Goal: Transaction & Acquisition: Purchase product/service

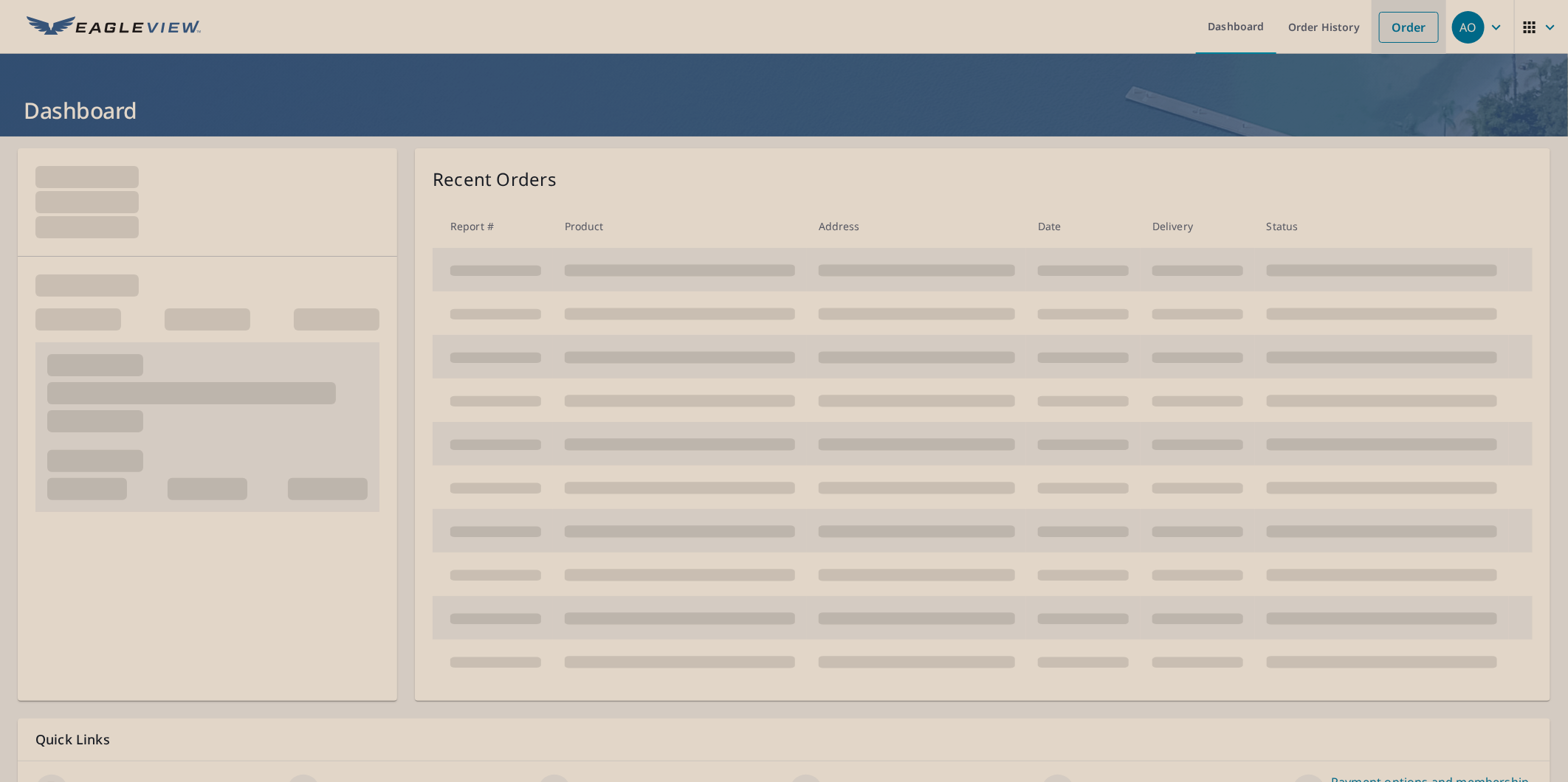
click at [1402, 21] on link "Order" at bounding box center [1409, 27] width 60 height 31
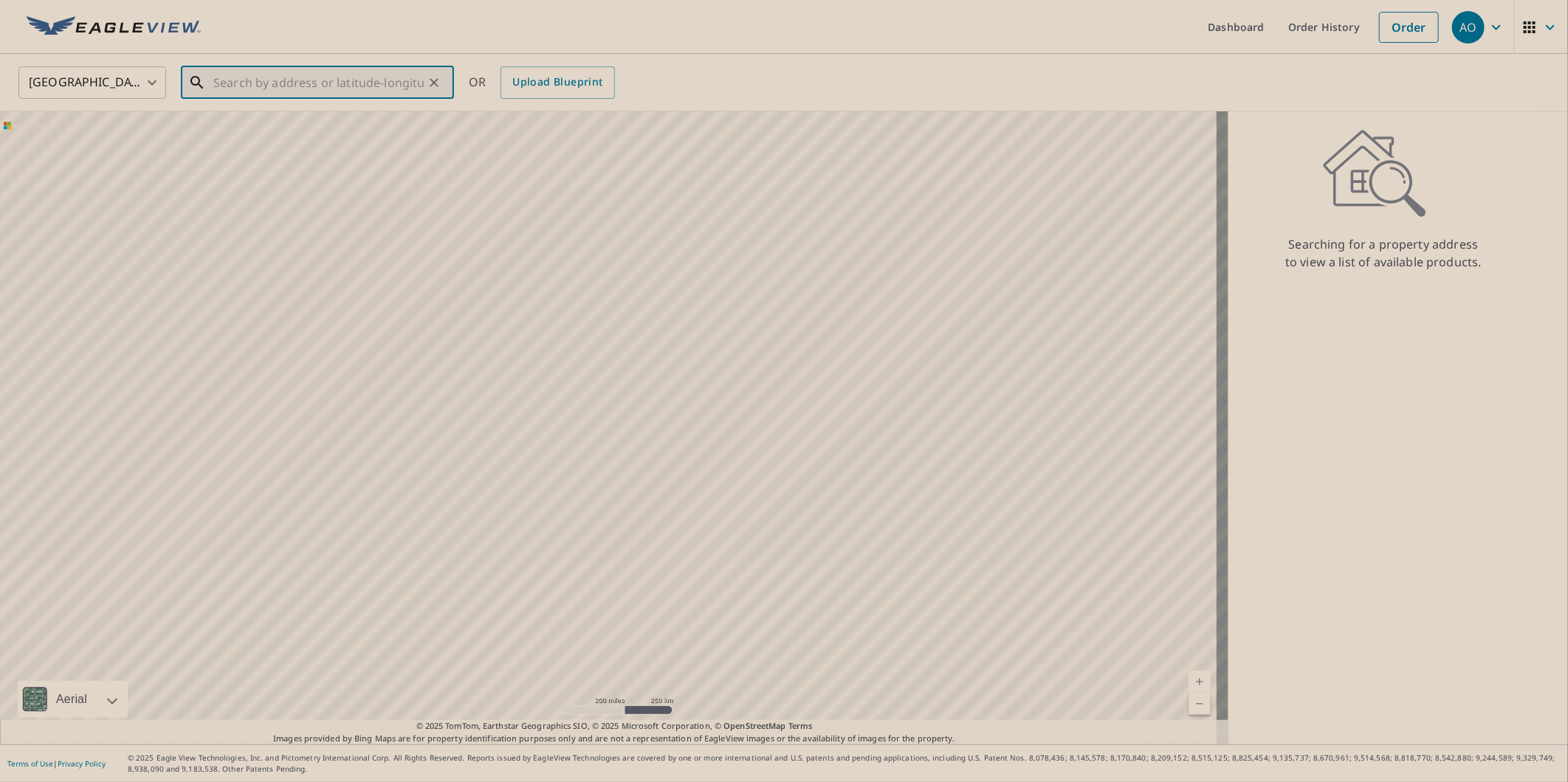
click at [329, 77] on input "text" at bounding box center [318, 83] width 210 height 41
paste input "[STREET_ADDRESS]"
click at [337, 141] on p "Oswego, IL 60543" at bounding box center [326, 141] width 232 height 15
type input "[STREET_ADDRESS]"
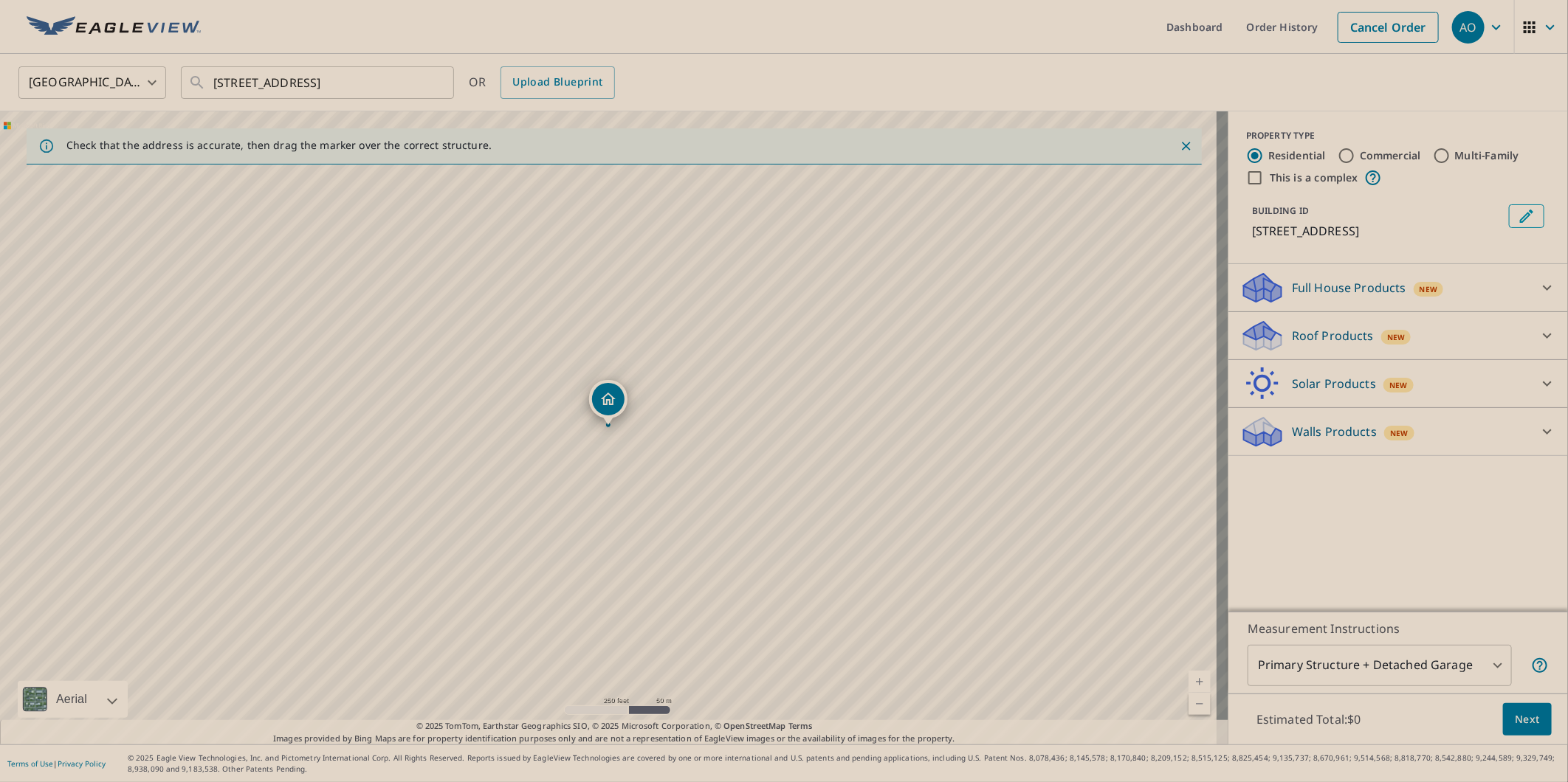
click at [1273, 291] on div "Full House Products New" at bounding box center [1385, 288] width 289 height 34
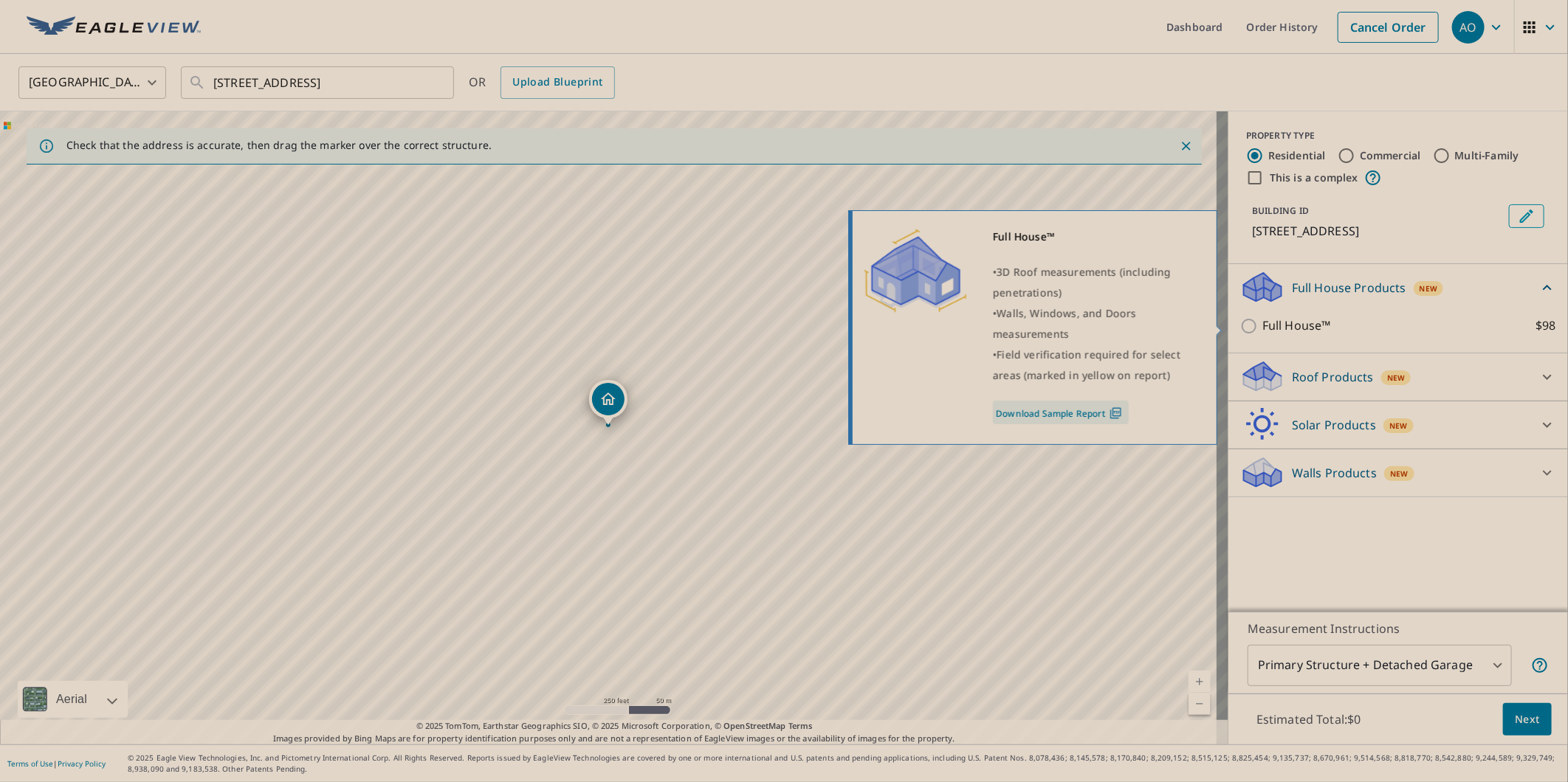
click at [1240, 323] on input "Full House™ $98" at bounding box center [1251, 326] width 22 height 18
checkbox input "true"
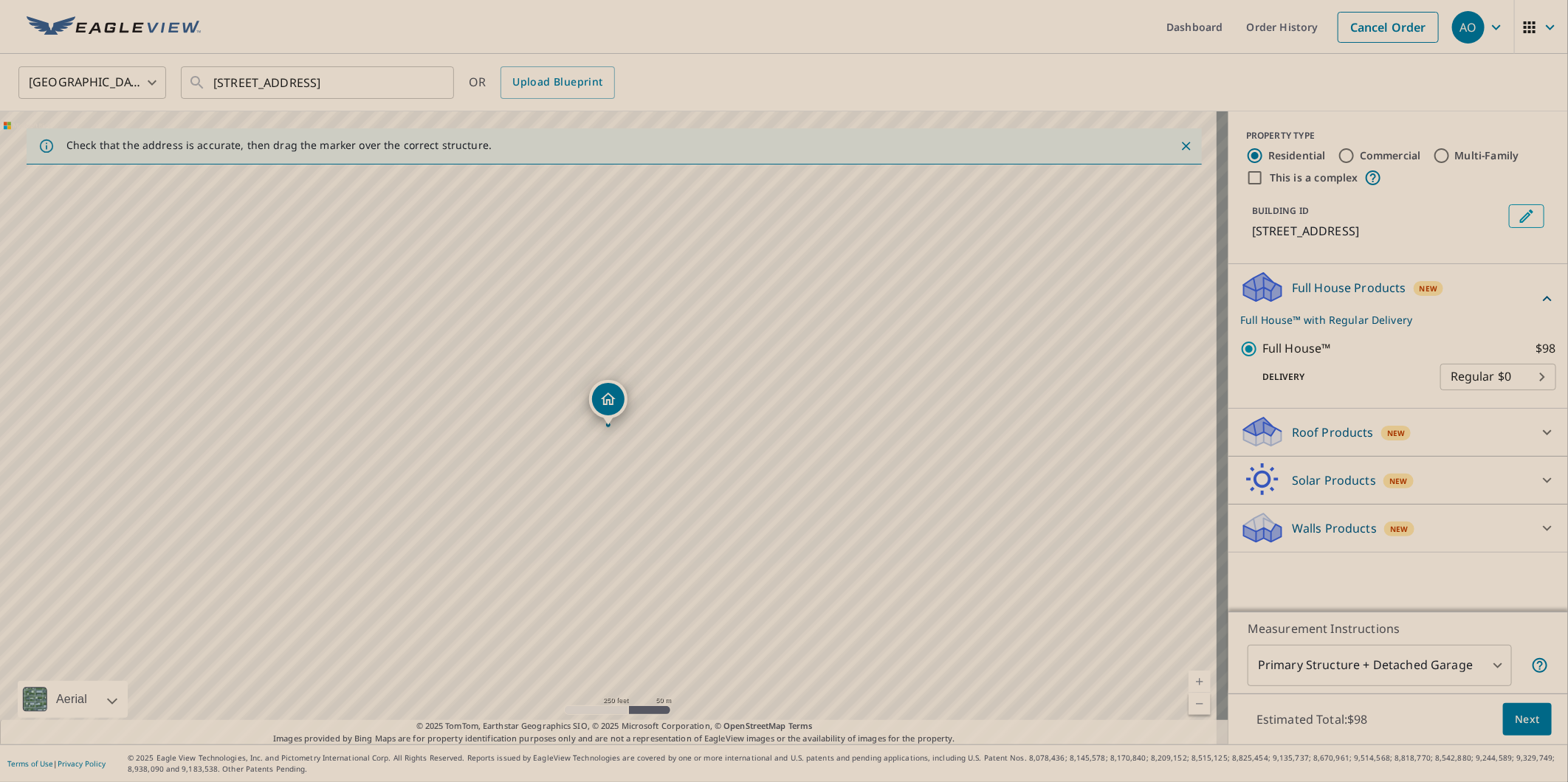
click at [1528, 728] on button "Next" at bounding box center [1527, 719] width 49 height 33
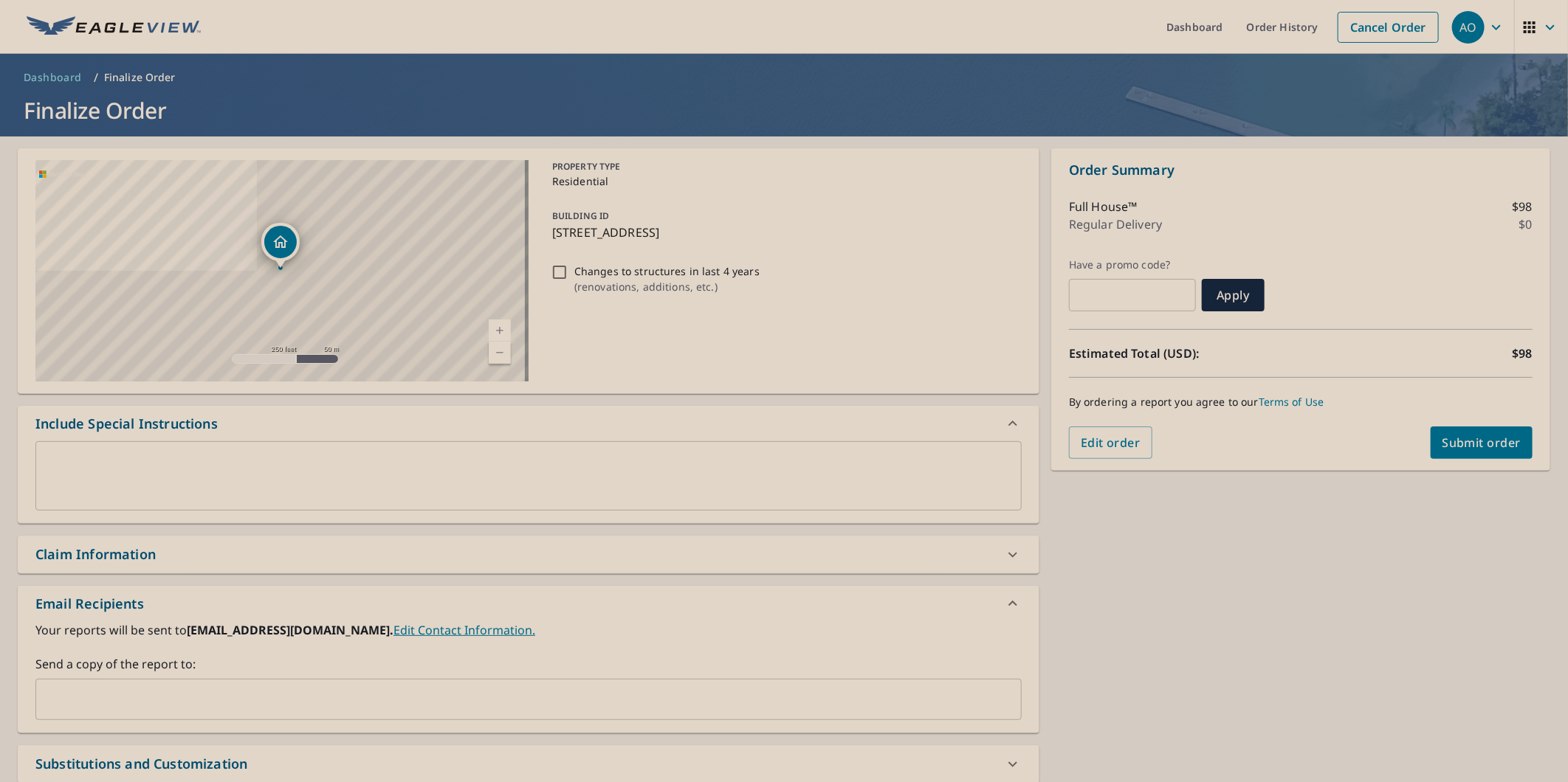
click at [215, 701] on input "text" at bounding box center [517, 699] width 950 height 28
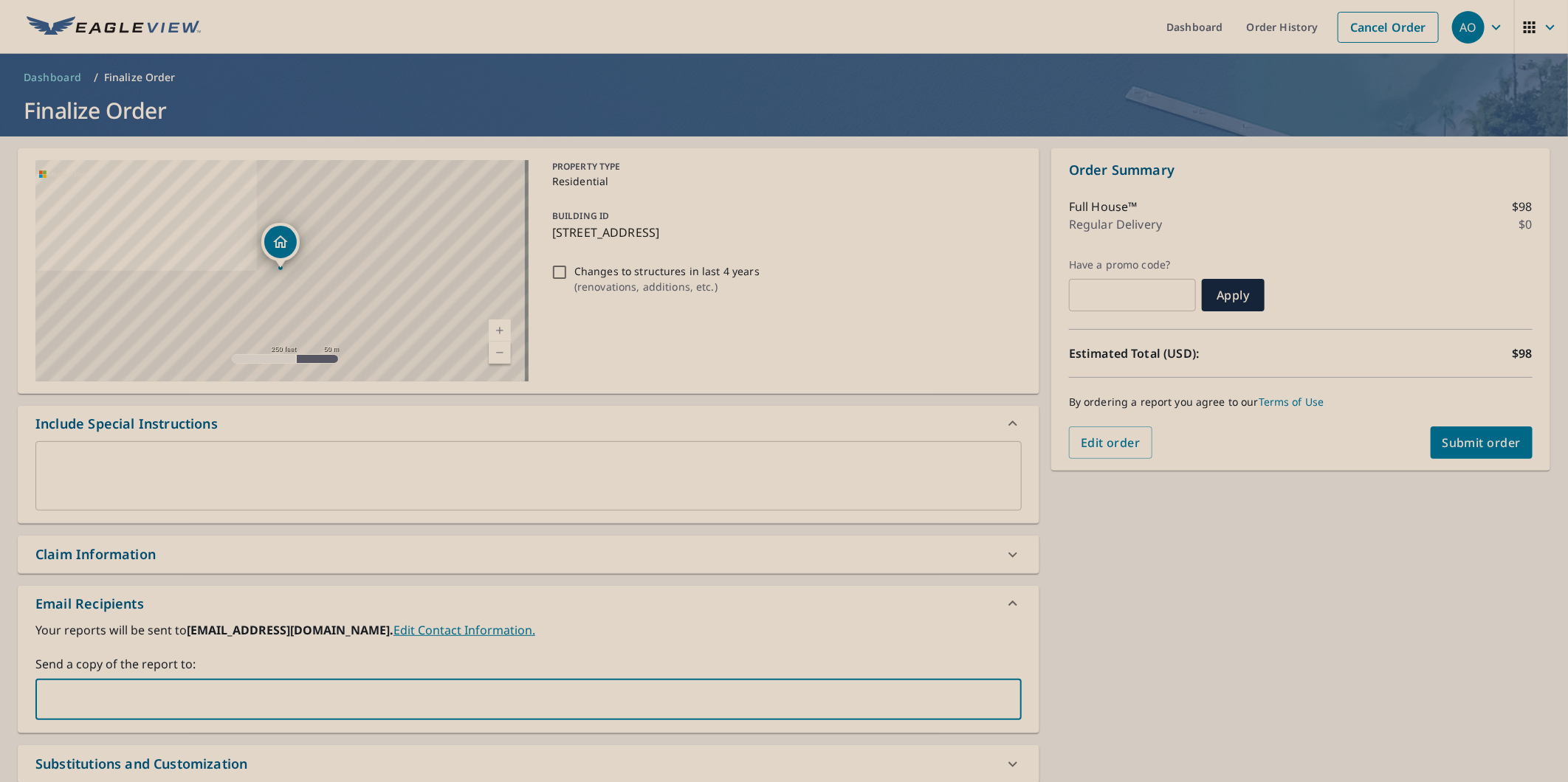
paste input "[PERSON_NAME][EMAIL_ADDRESS][DOMAIN_NAME]"
type input "[PERSON_NAME][EMAIL_ADDRESS][DOMAIN_NAME]"
click at [1442, 445] on span "Submit order" at bounding box center [1481, 442] width 79 height 16
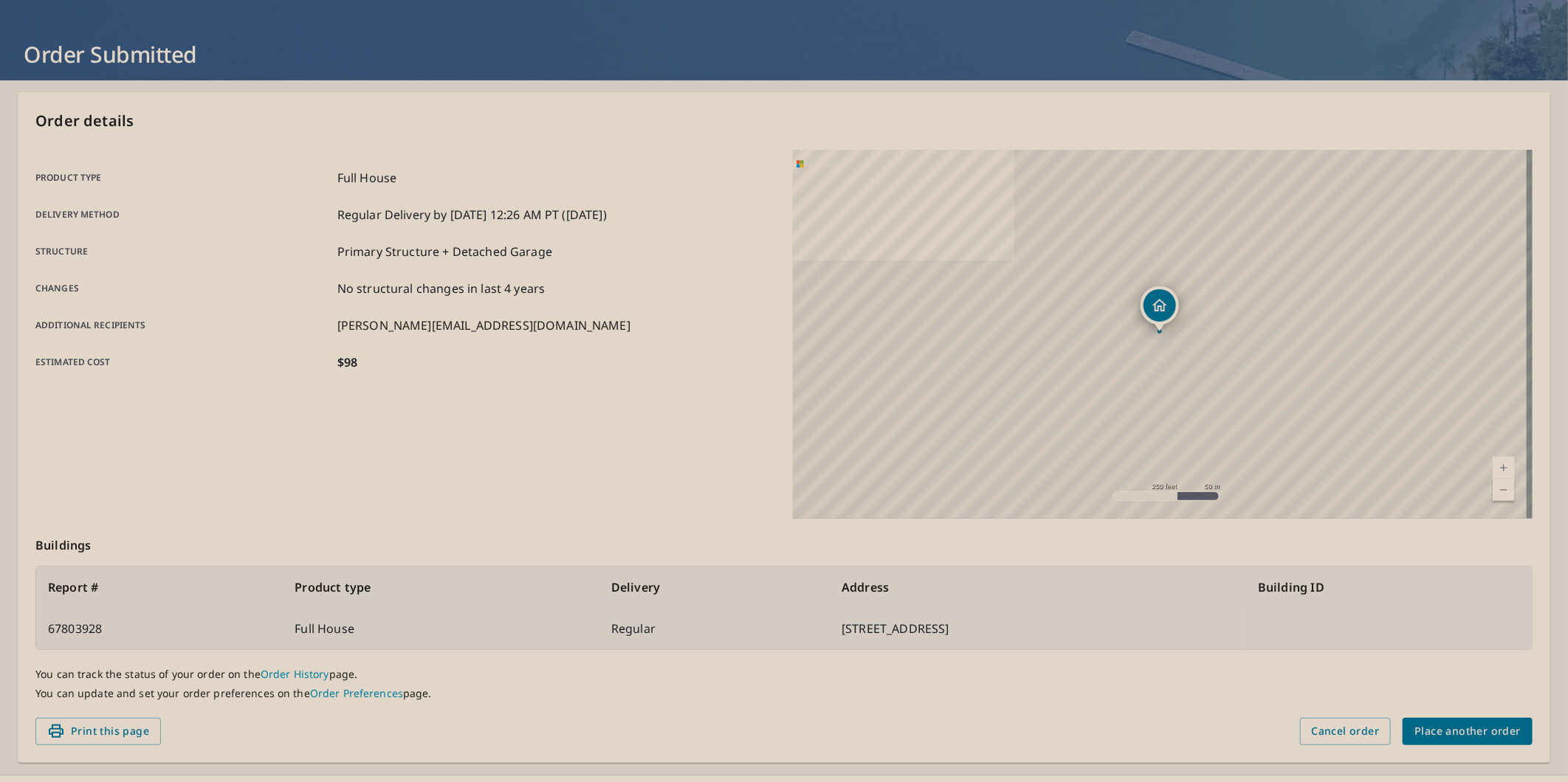
scroll to position [86, 0]
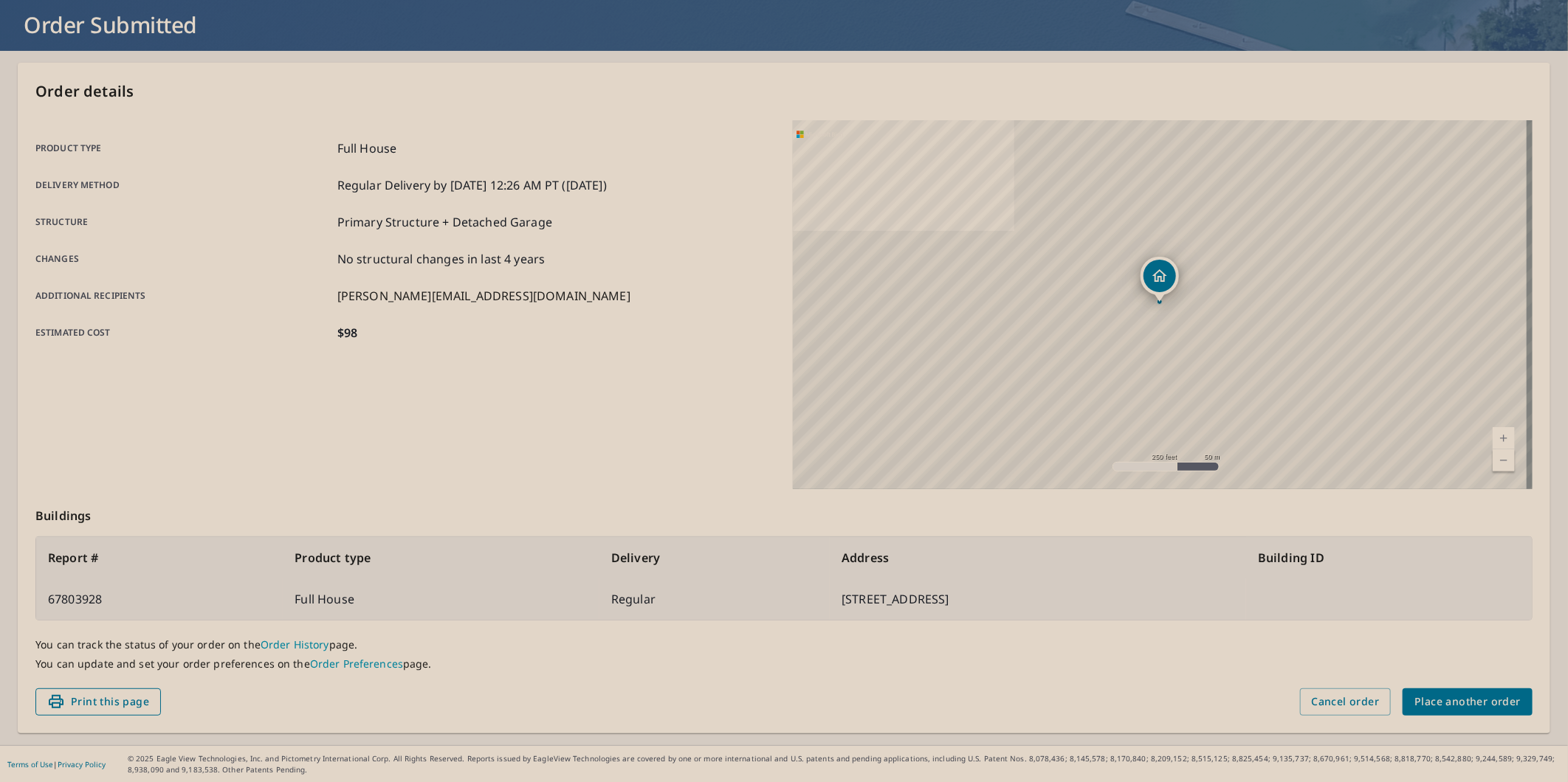
click at [97, 711] on button "Print this page" at bounding box center [98, 702] width 126 height 28
click at [204, 695] on div "Print this page Cancel order Place another order" at bounding box center [784, 702] width 1497 height 28
drag, startPoint x: 204, startPoint y: 695, endPoint x: 540, endPoint y: 422, distance: 432.9
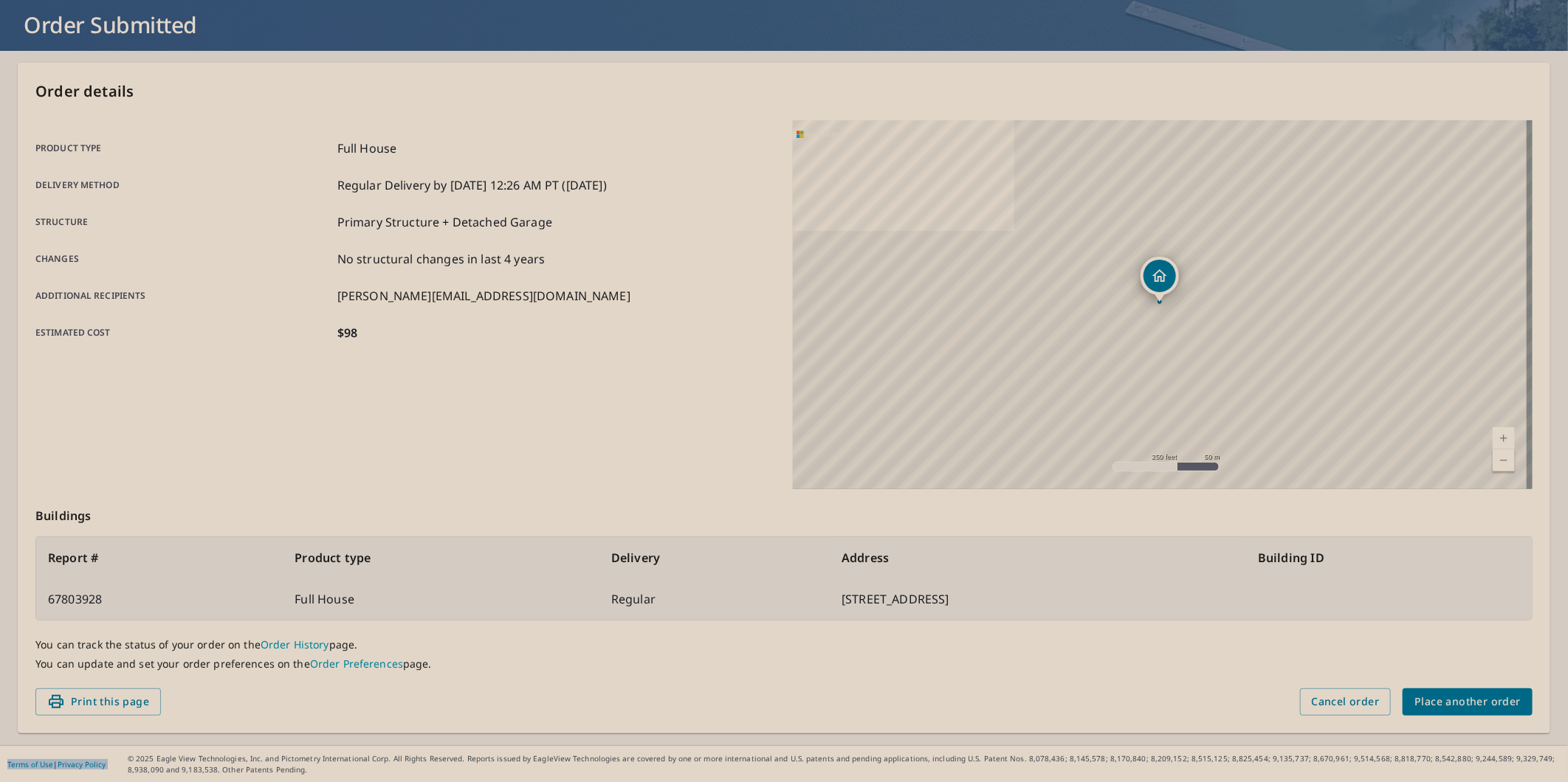
click at [540, 422] on div "Product type Full House Delivery method Regular Delivery by [DATE] 12:26 AM PT …" at bounding box center [405, 304] width 740 height 369
